Goal: Task Accomplishment & Management: Manage account settings

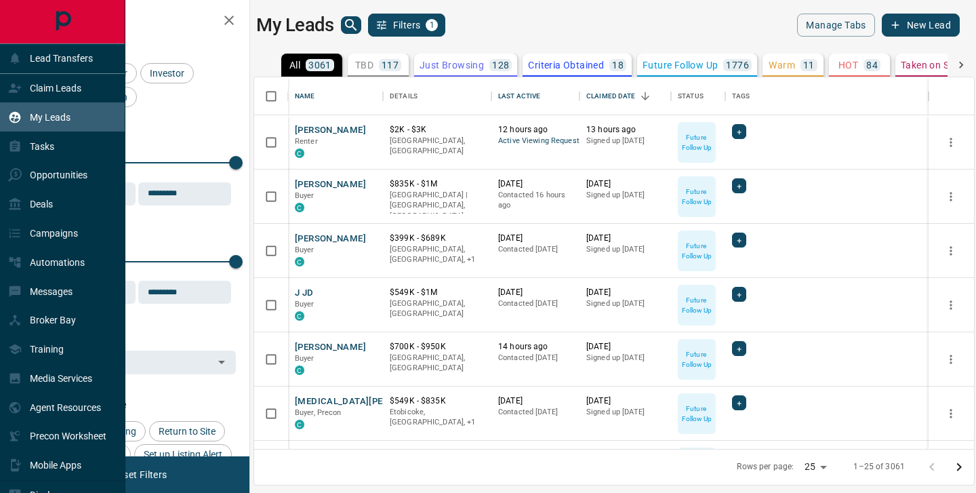
scroll to position [371, 720]
click at [48, 198] on div "Deals" at bounding box center [30, 204] width 45 height 22
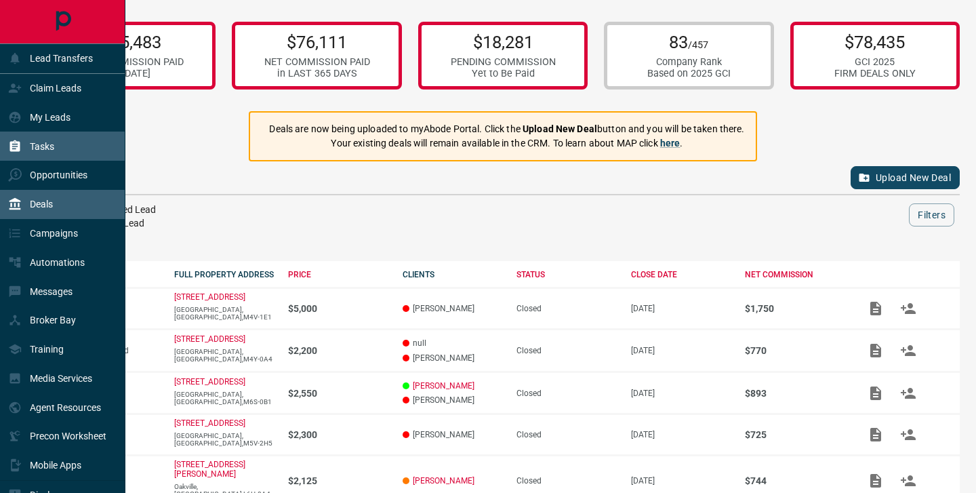
click at [50, 147] on p "Tasks" at bounding box center [42, 146] width 24 height 11
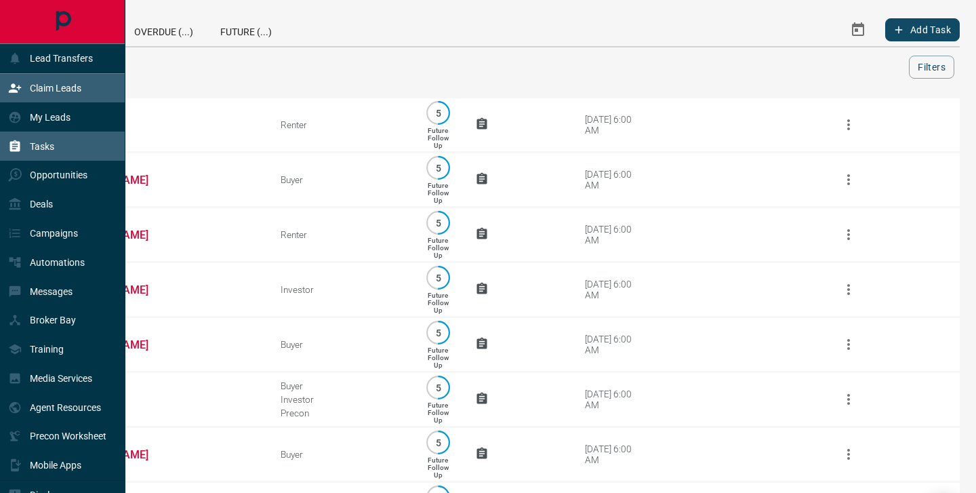
click at [57, 94] on div "Claim Leads" at bounding box center [44, 88] width 73 height 22
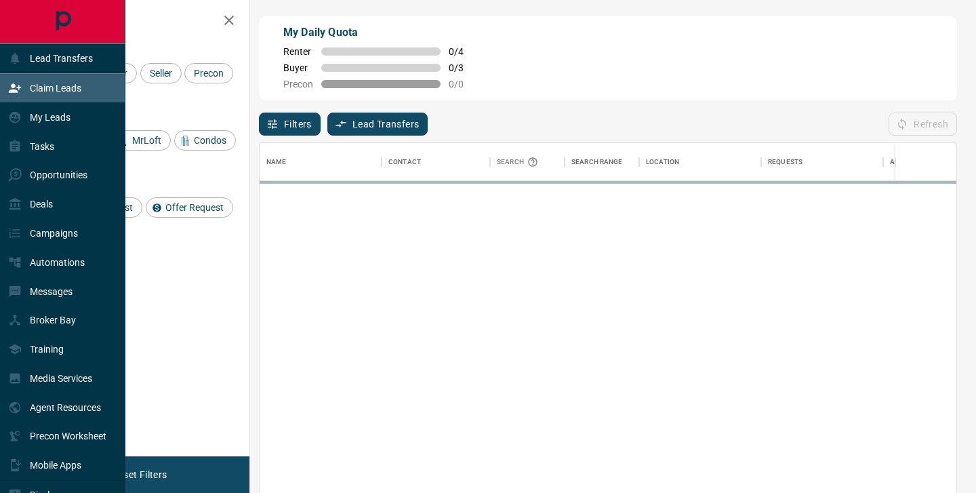
scroll to position [372, 697]
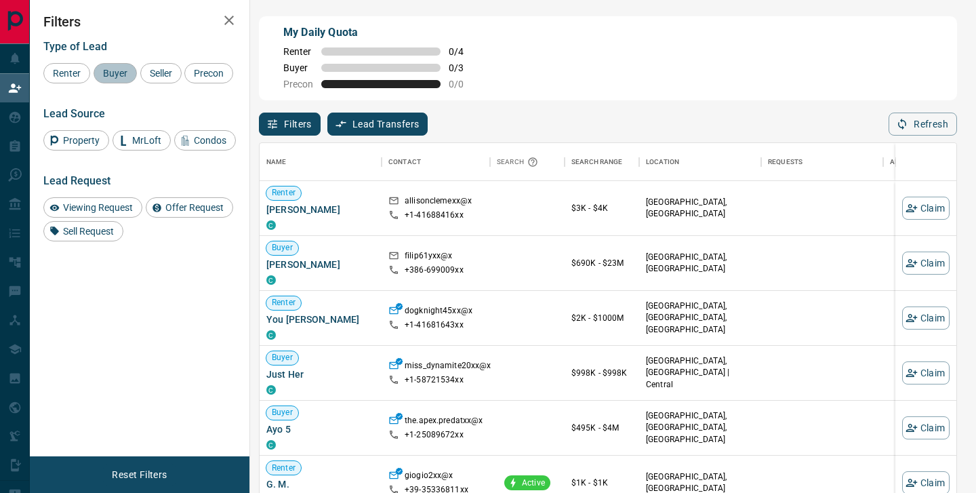
click at [124, 75] on span "Buyer" at bounding box center [115, 73] width 34 height 11
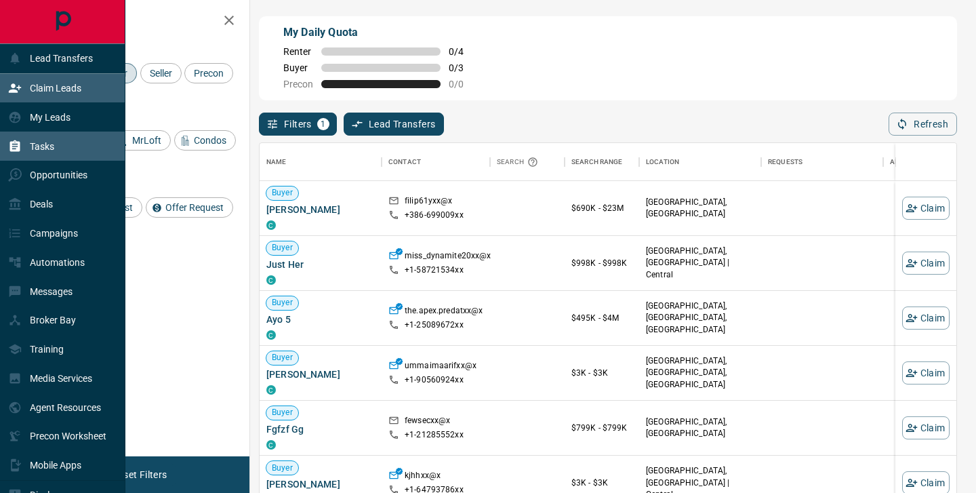
click at [33, 146] on p "Tasks" at bounding box center [42, 146] width 24 height 11
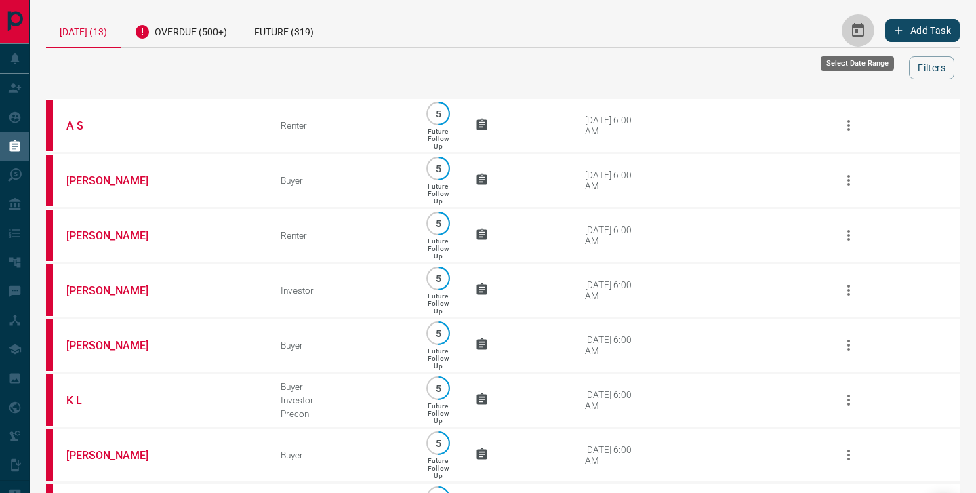
click at [861, 33] on icon "Select Date Range" at bounding box center [858, 30] width 16 height 16
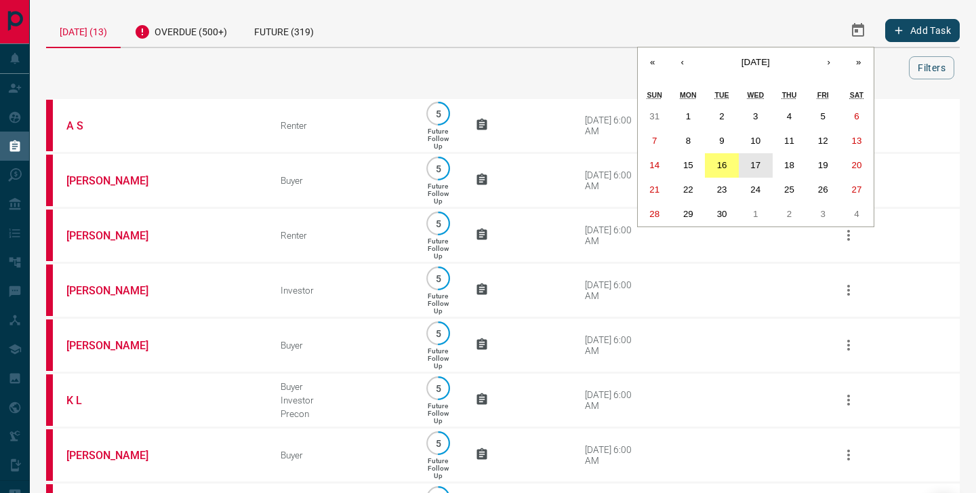
click at [758, 165] on abbr "17" at bounding box center [755, 165] width 10 height 10
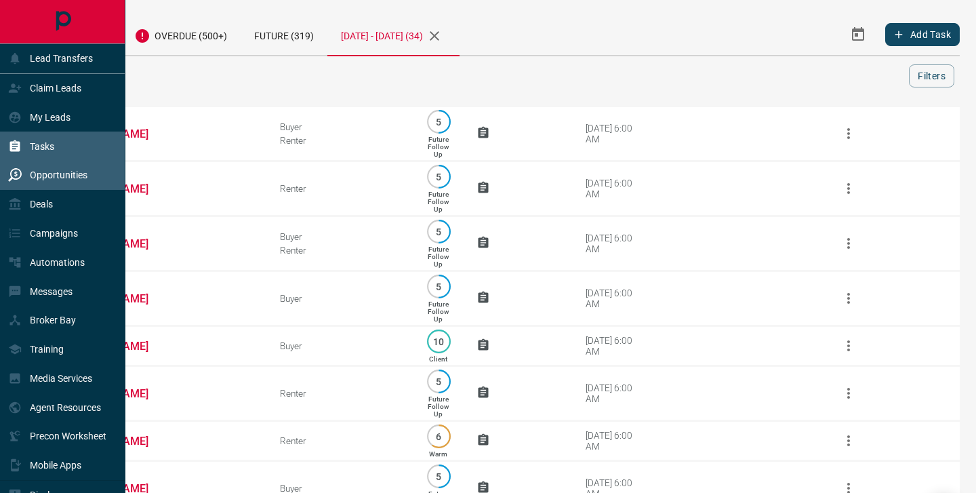
click at [38, 176] on p "Opportunities" at bounding box center [59, 174] width 58 height 11
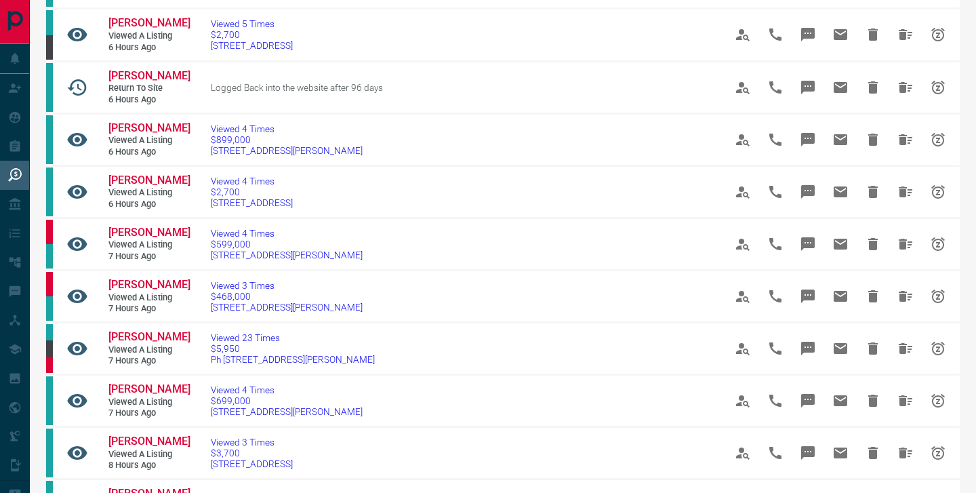
scroll to position [468, 0]
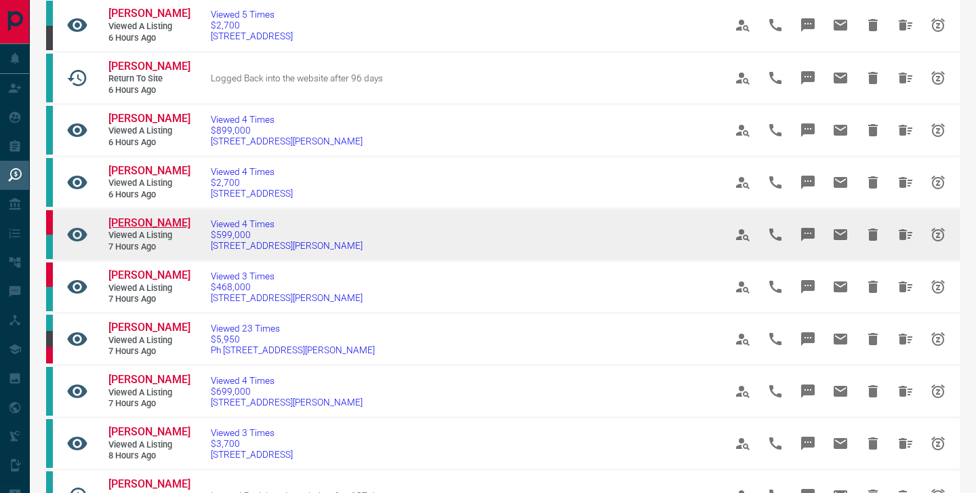
click at [125, 216] on span "[PERSON_NAME]" at bounding box center [149, 222] width 82 height 13
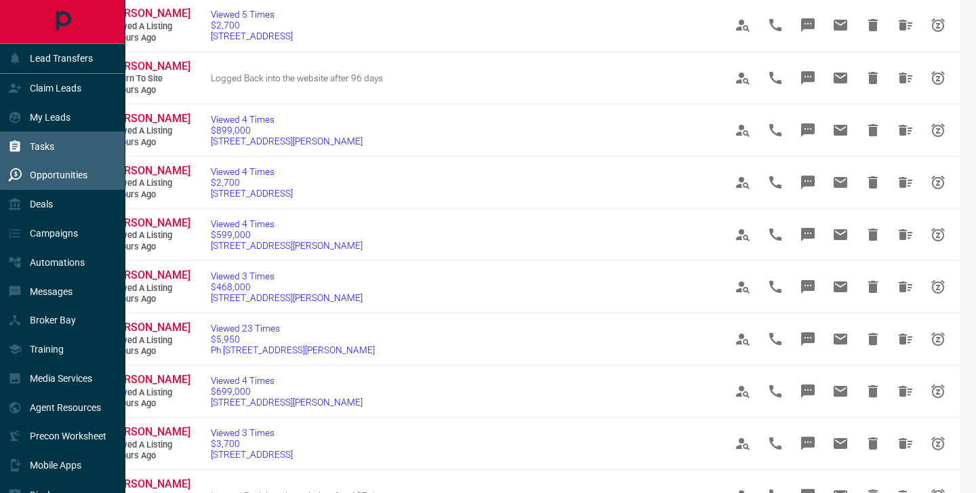
click at [30, 145] on p "Tasks" at bounding box center [42, 146] width 24 height 11
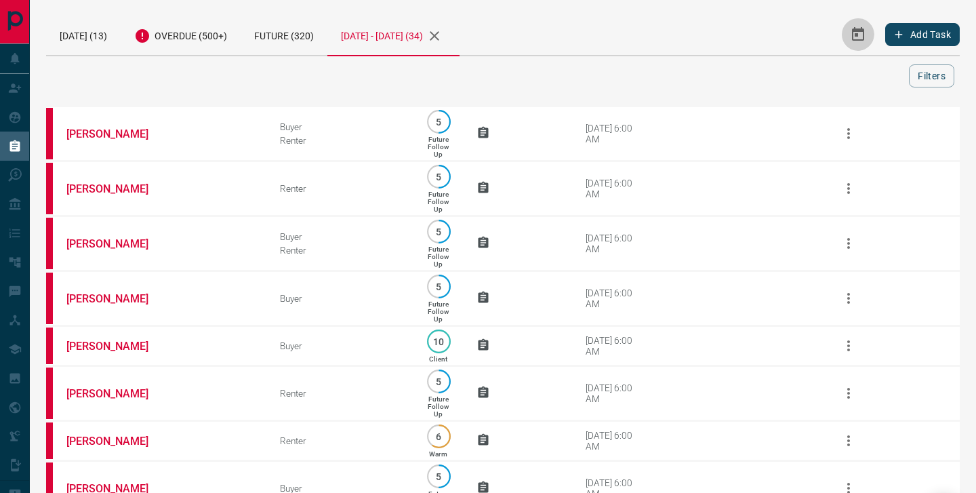
click at [857, 38] on icon "Select Date Range" at bounding box center [858, 34] width 16 height 16
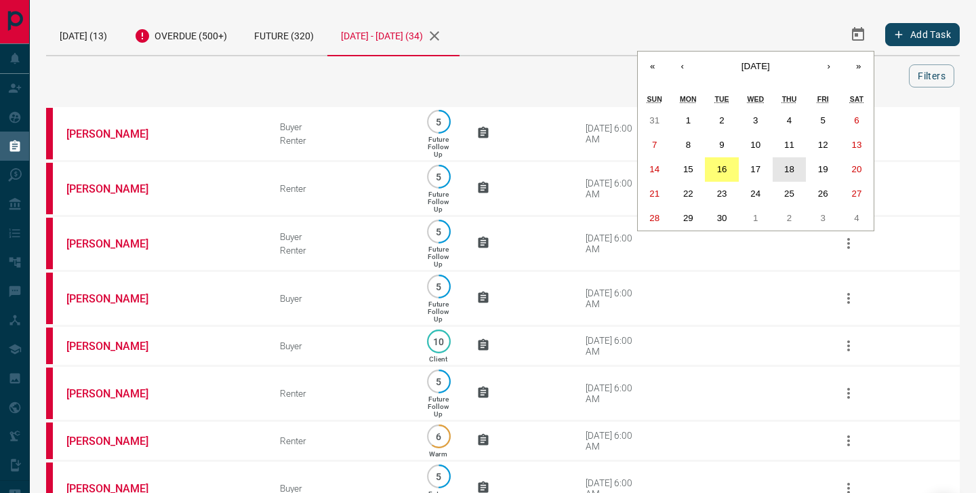
click at [789, 167] on abbr "18" at bounding box center [789, 169] width 10 height 10
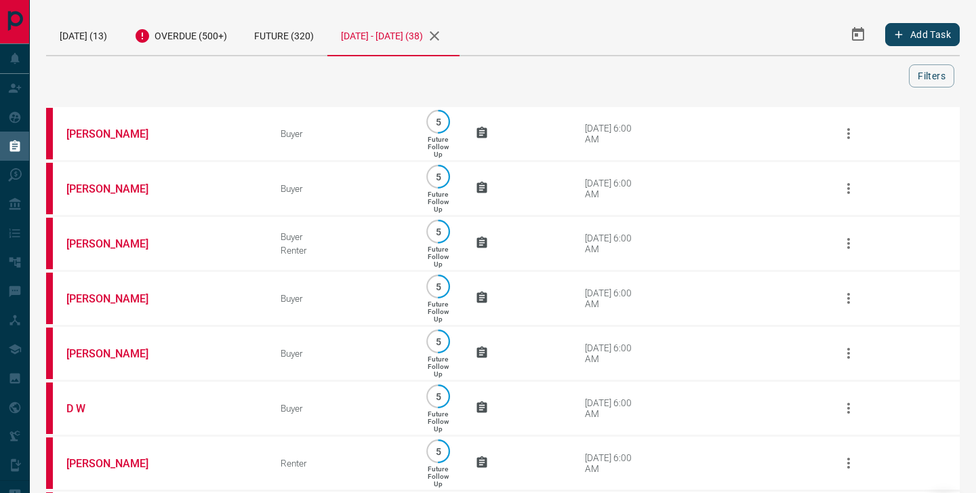
click at [853, 41] on icon "Select Date Range" at bounding box center [858, 34] width 16 height 16
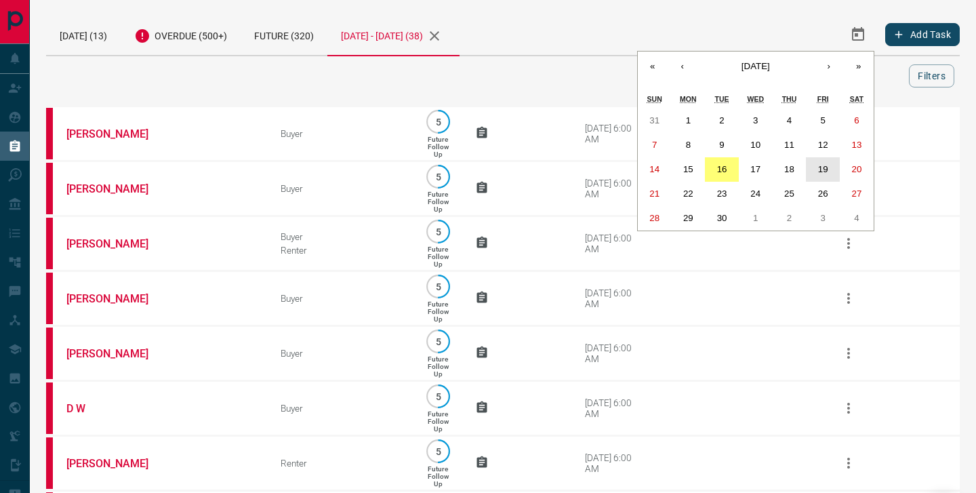
click at [821, 174] on button "19" at bounding box center [823, 169] width 34 height 24
